Goal: Task Accomplishment & Management: Complete application form

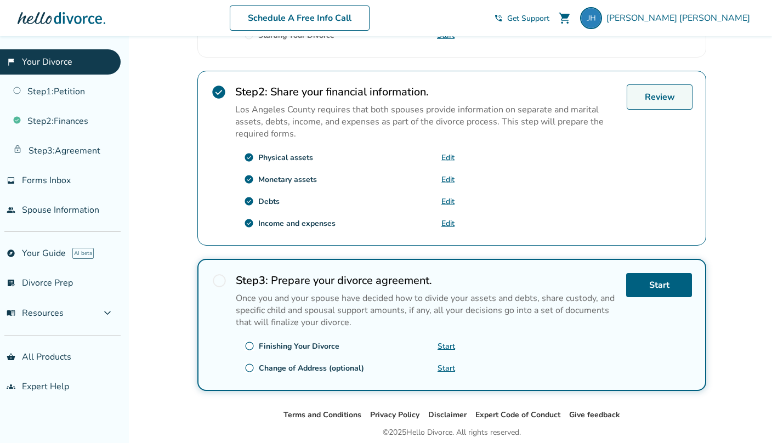
scroll to position [306, 0]
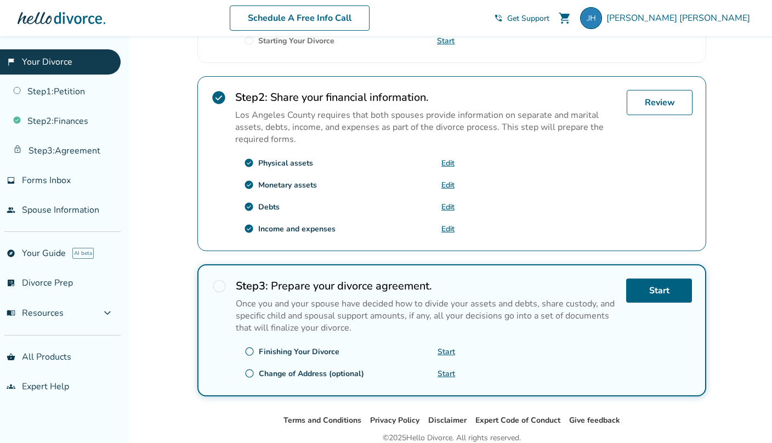
click at [444, 181] on link "Edit" at bounding box center [447, 185] width 13 height 10
click at [660, 294] on link "Start" at bounding box center [659, 290] width 66 height 24
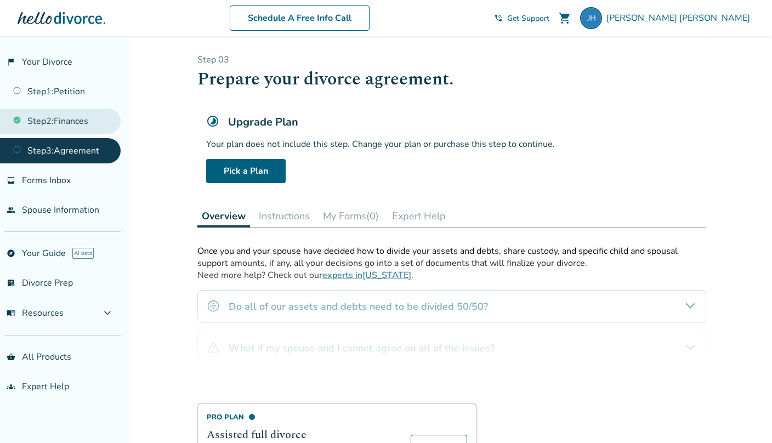
click at [59, 122] on link "Step 2 : Finances" at bounding box center [60, 121] width 121 height 25
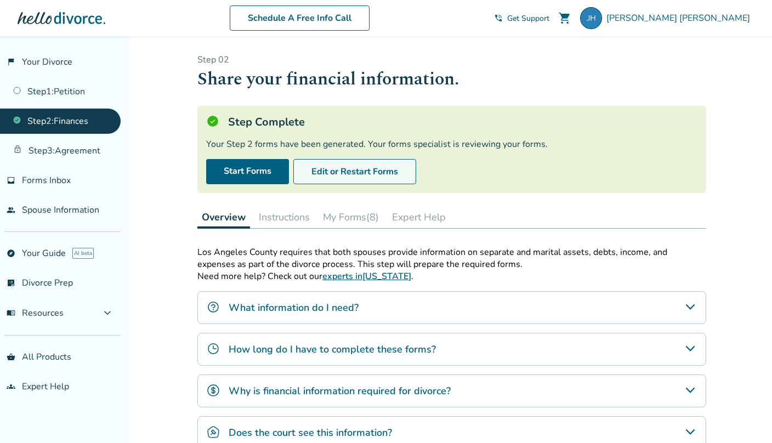
click at [356, 169] on button "Edit or Restart Forms" at bounding box center [354, 171] width 123 height 25
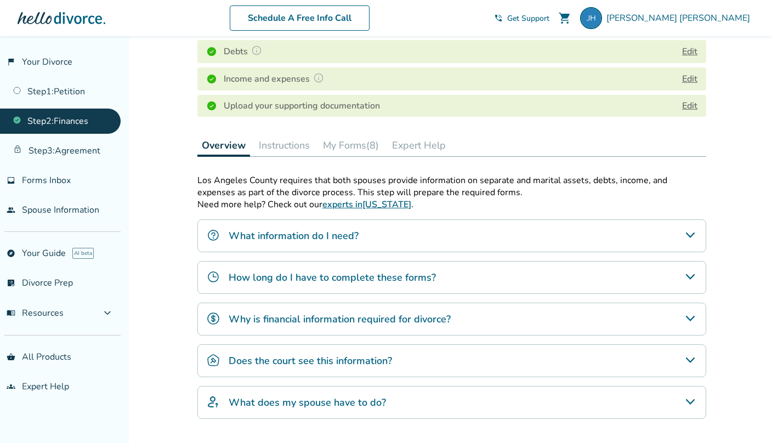
scroll to position [226, 0]
click at [353, 144] on button "My Forms (8)" at bounding box center [350, 144] width 65 height 22
